Goal: Information Seeking & Learning: Understand process/instructions

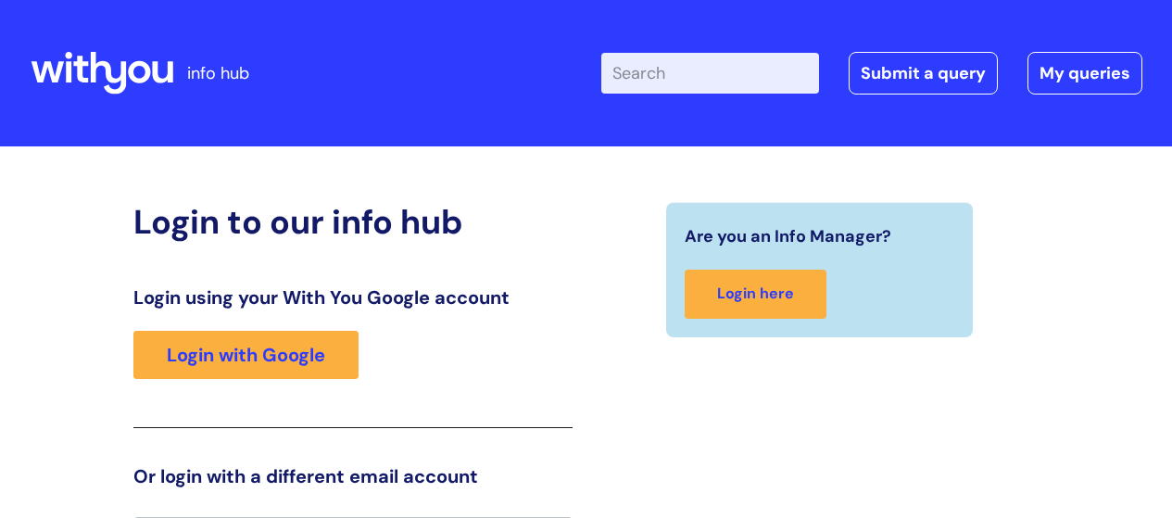
scroll to position [41, 0]
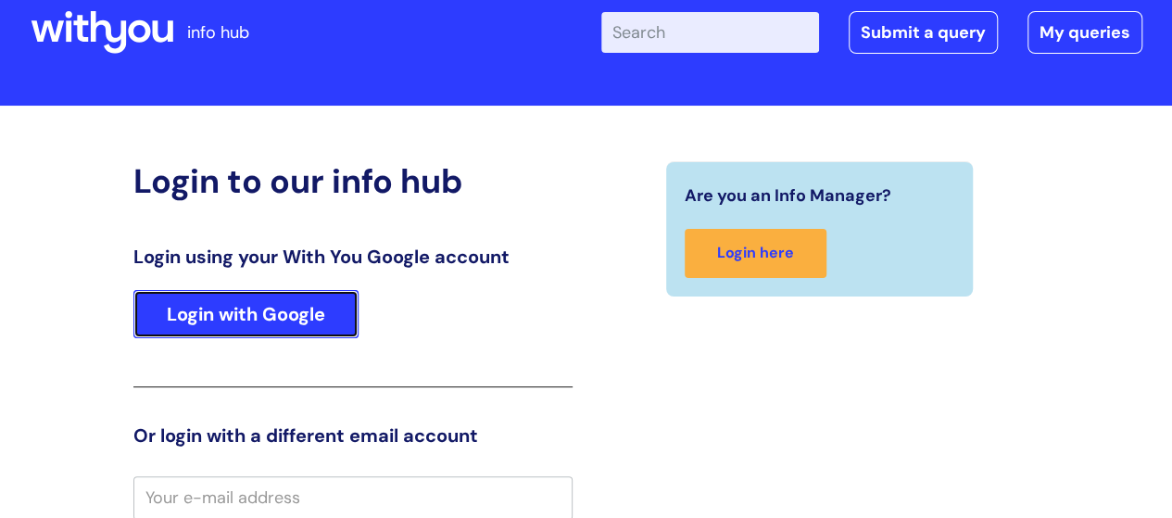
drag, startPoint x: 115, startPoint y: 1, endPoint x: 289, endPoint y: 309, distance: 354.2
click at [289, 309] on link "Login with Google" at bounding box center [245, 314] width 225 height 48
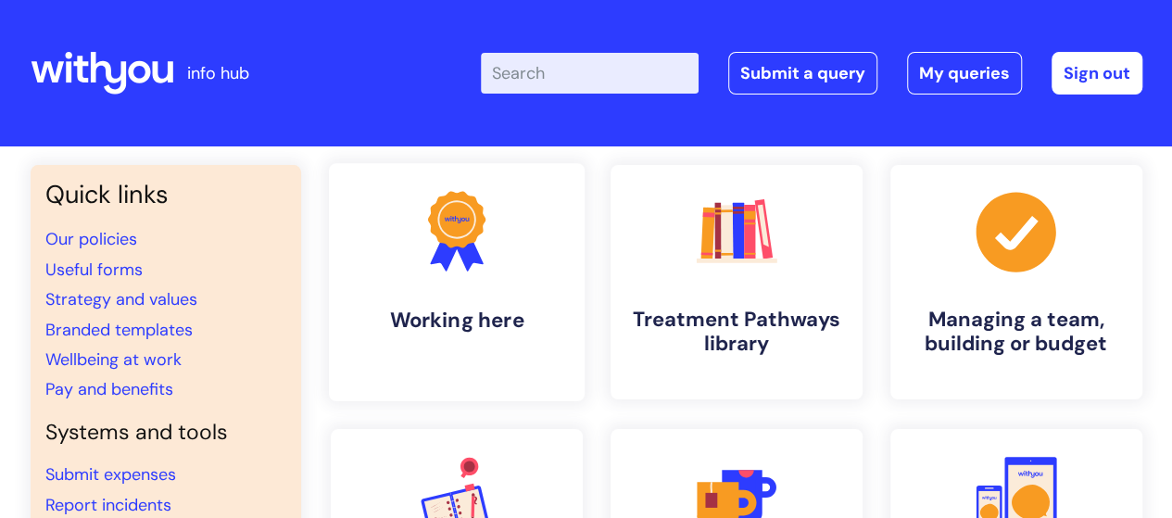
click at [421, 243] on icon ".cls-1{fill:#f89b22;}.cls-1,.cls-2,.cls-3{stroke-width:0px;}.cls-2{fill:#2d3cff…" at bounding box center [456, 231] width 92 height 92
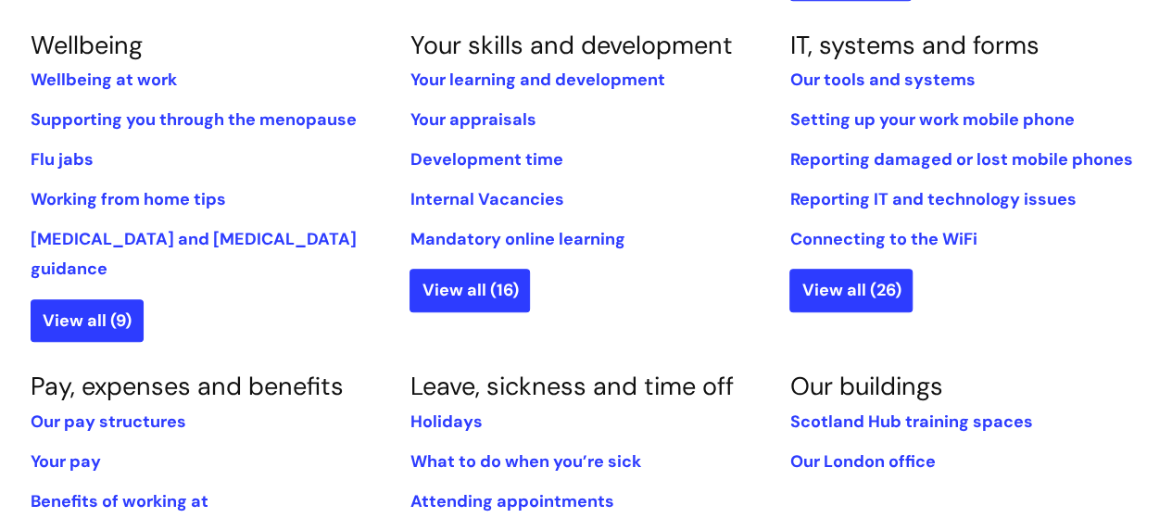
scroll to position [926, 0]
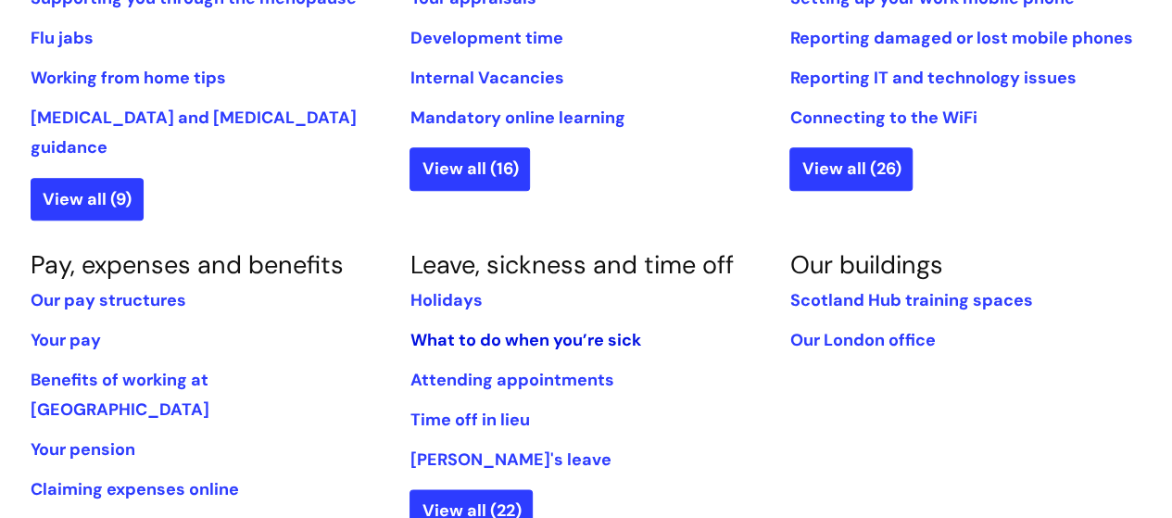
click at [434, 329] on link "What to do when you’re sick" at bounding box center [524, 340] width 231 height 22
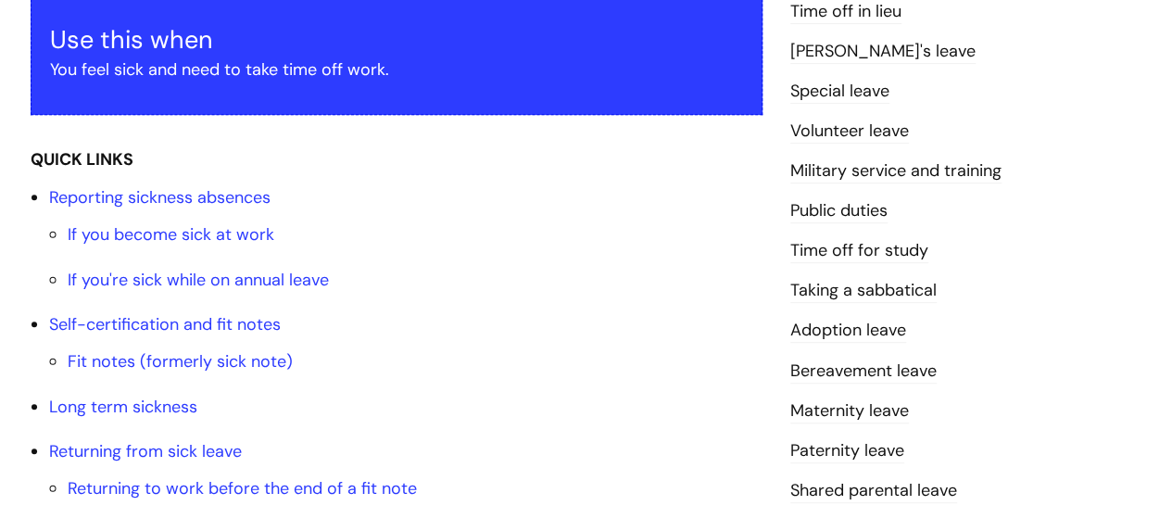
scroll to position [463, 0]
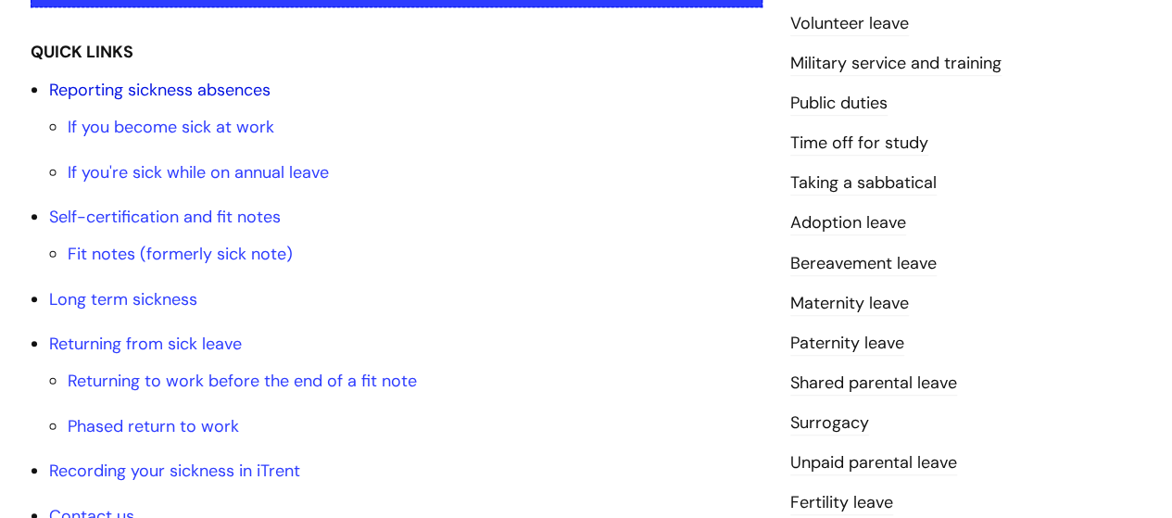
click at [150, 81] on link "Reporting sickness absences" at bounding box center [159, 90] width 221 height 22
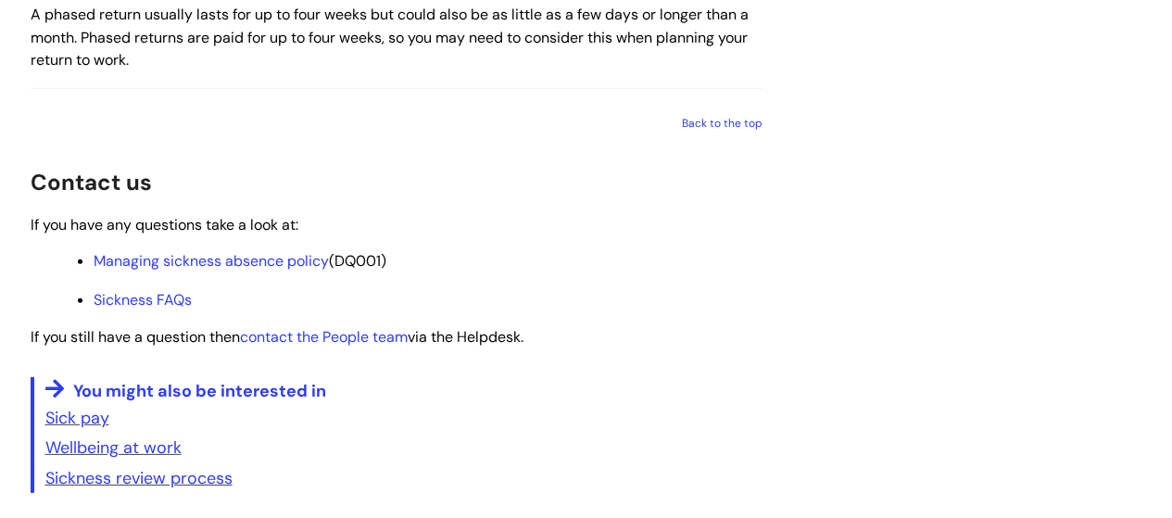
scroll to position [2685, 0]
